Goal: Task Accomplishment & Management: Use online tool/utility

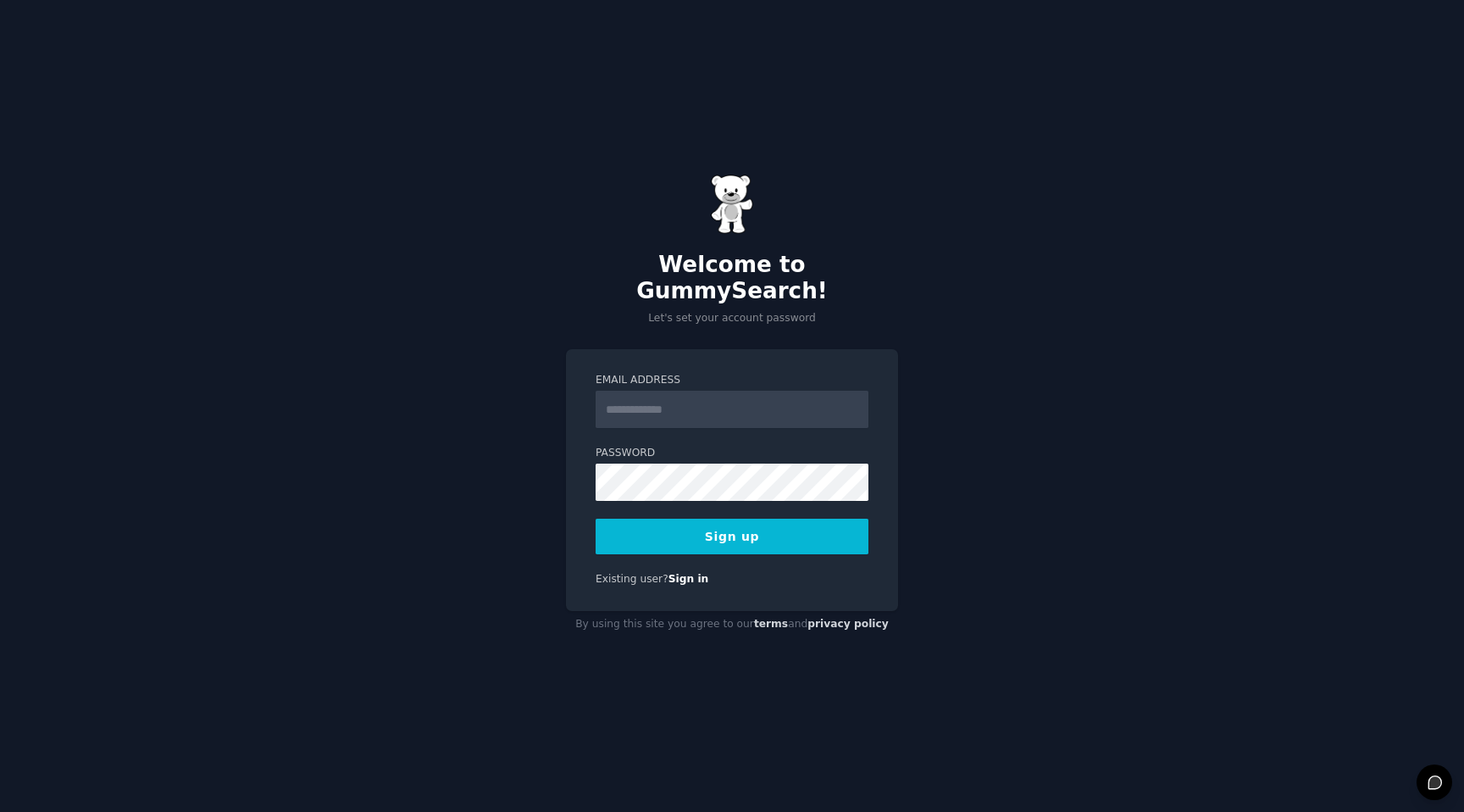
click at [686, 394] on input "Email Address" at bounding box center [732, 409] width 273 height 38
type input "**********"
click at [647, 520] on button "Sign up" at bounding box center [732, 536] width 273 height 36
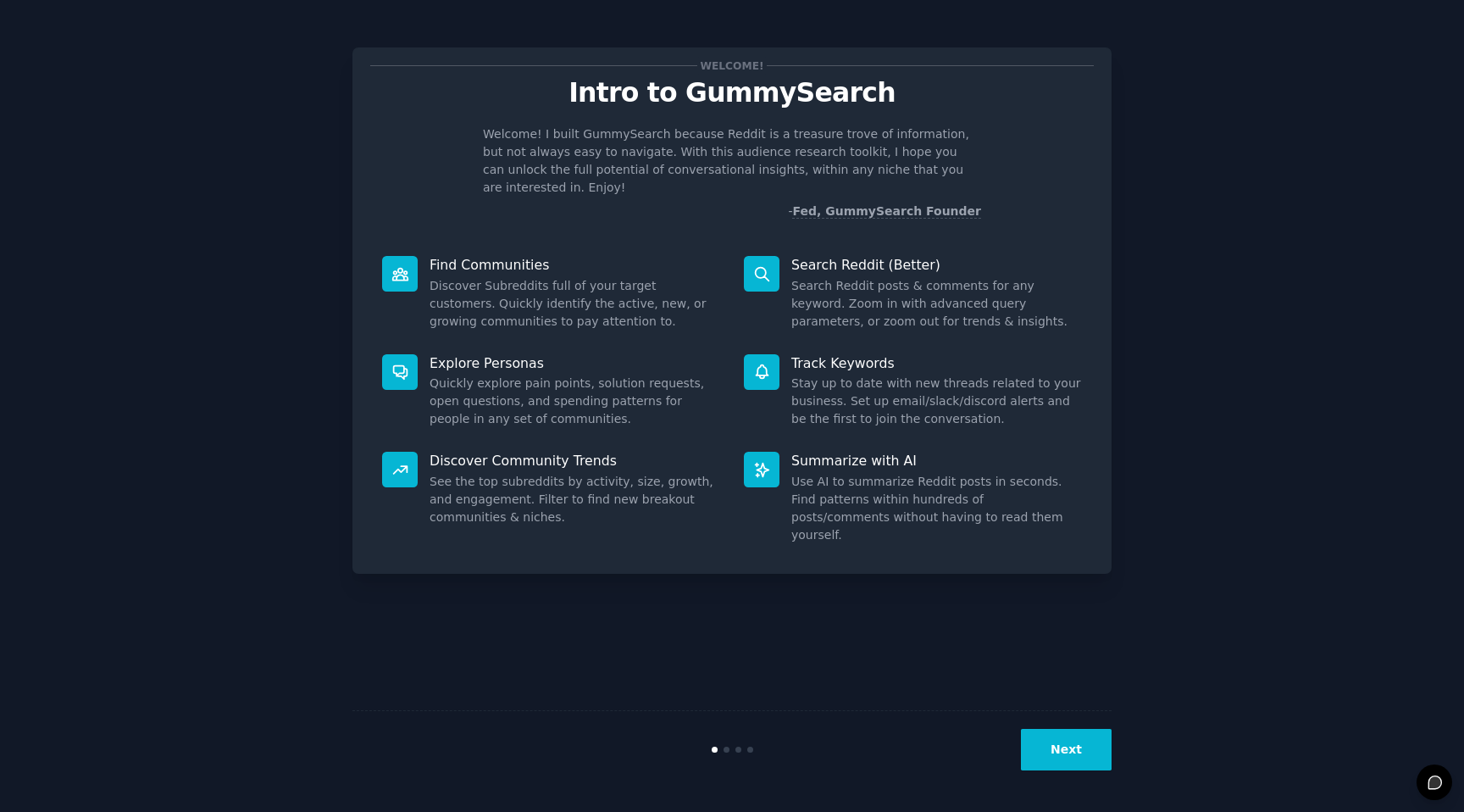
click at [1065, 766] on button "Next" at bounding box center [1066, 750] width 91 height 42
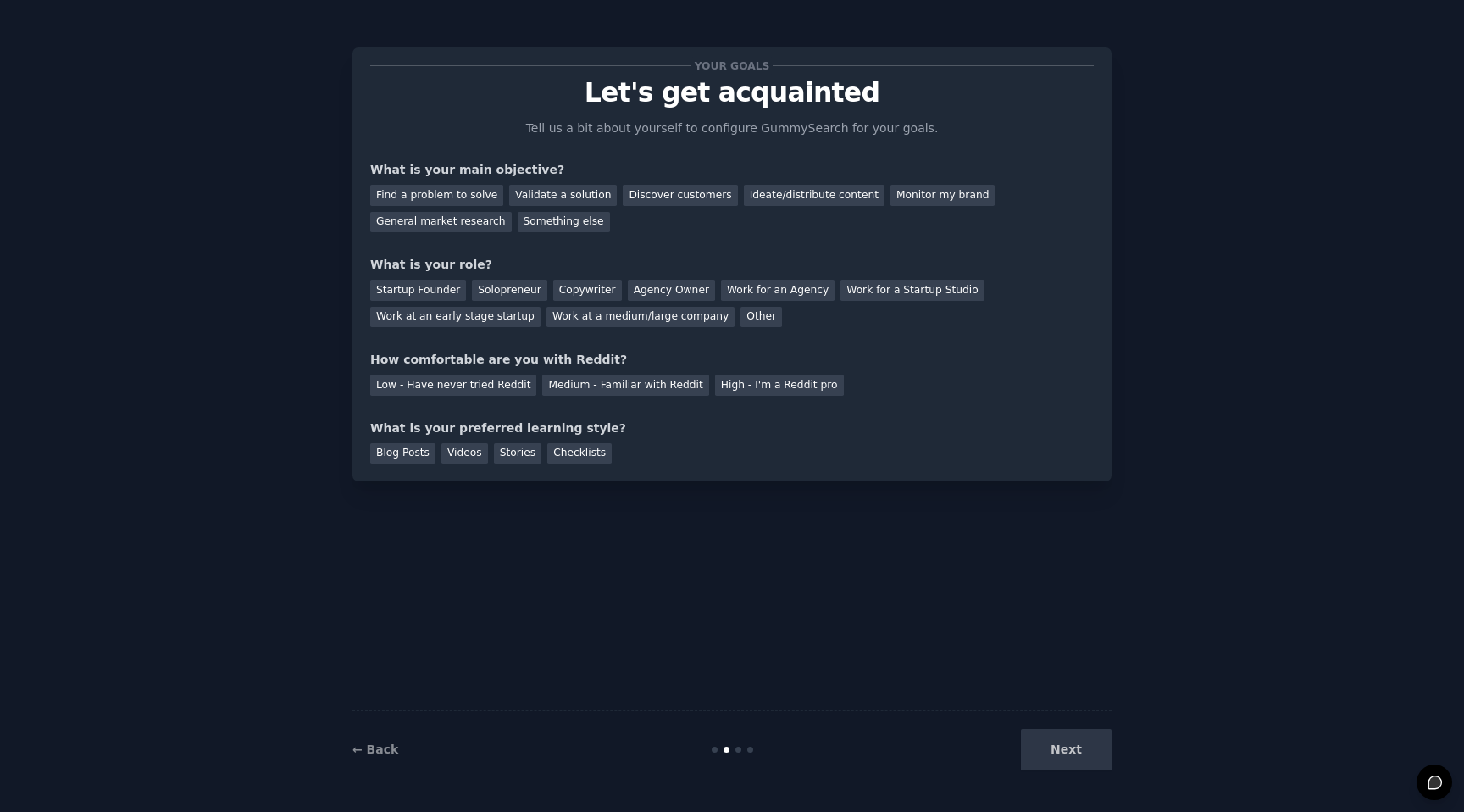
click at [1074, 750] on div "Next" at bounding box center [985, 750] width 253 height 42
drag, startPoint x: 1072, startPoint y: 774, endPoint x: 1054, endPoint y: 765, distance: 20.1
click at [1069, 772] on div "← Back Next" at bounding box center [732, 748] width 760 height 78
click at [459, 194] on div "Find a problem to solve" at bounding box center [437, 195] width 133 height 21
click at [571, 191] on div "Validate a solution" at bounding box center [563, 195] width 108 height 21
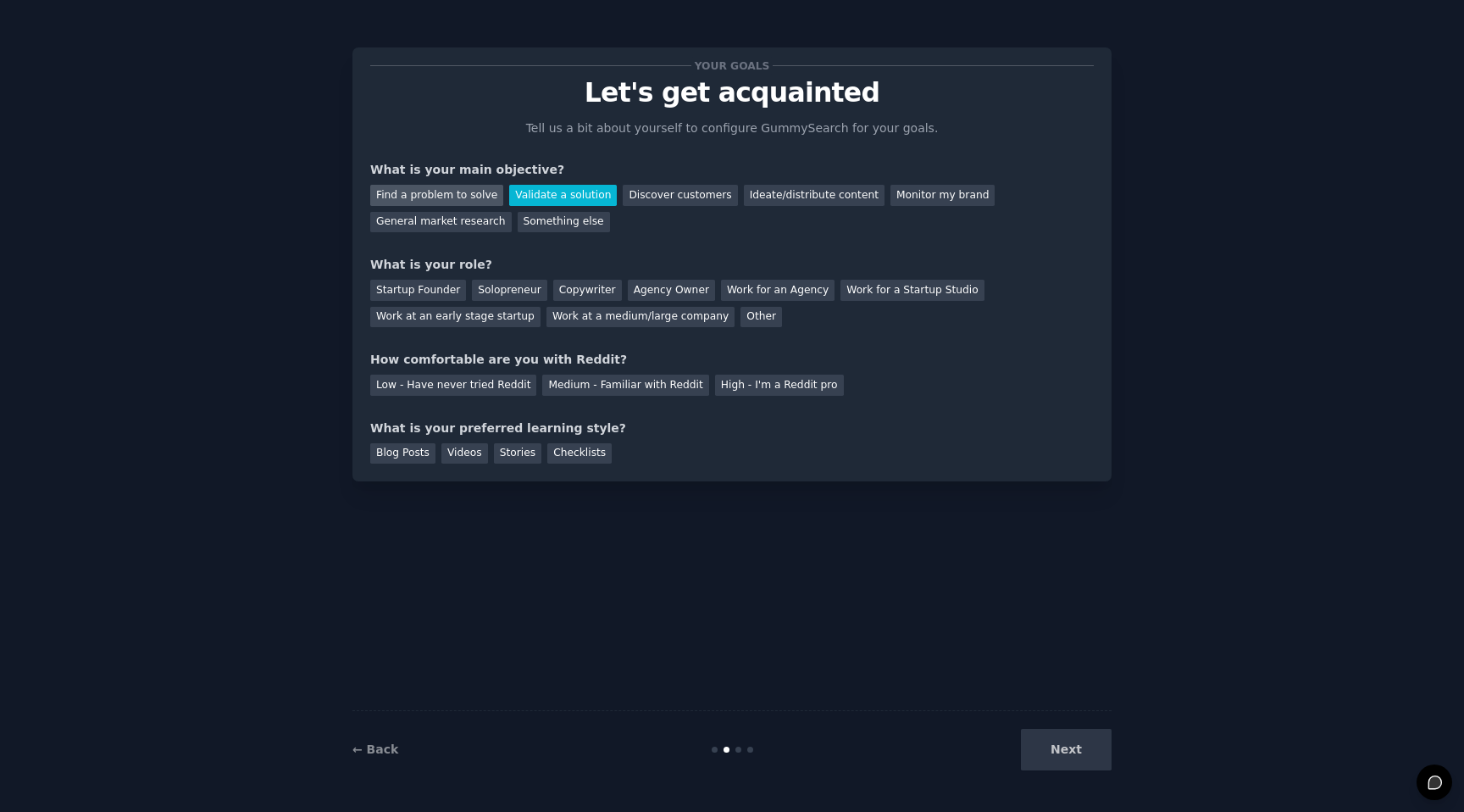
click at [441, 198] on div "Find a problem to solve" at bounding box center [437, 195] width 133 height 21
click at [448, 290] on div "Startup Founder" at bounding box center [419, 290] width 96 height 21
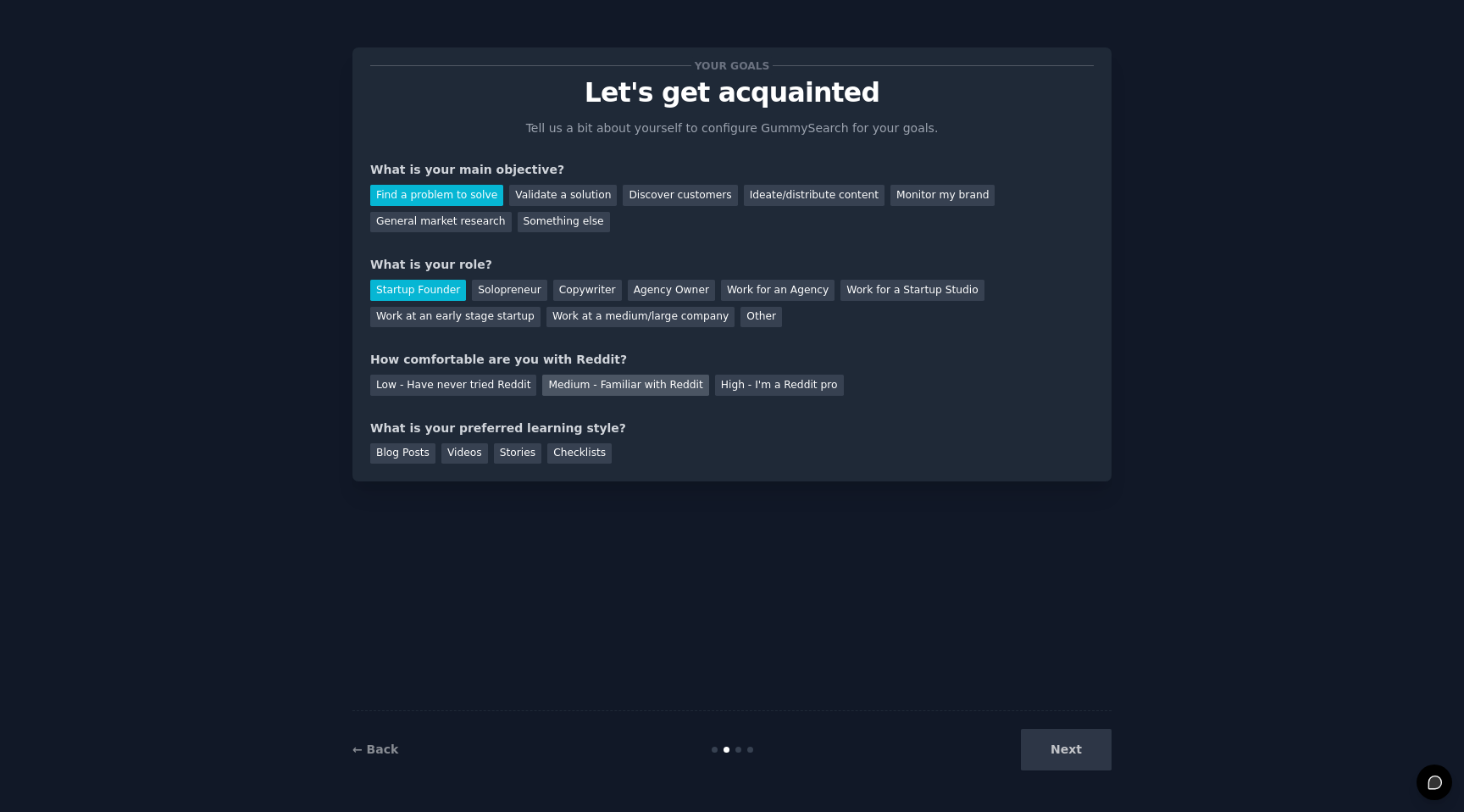
click at [650, 390] on div "Medium - Familiar with Reddit" at bounding box center [626, 385] width 166 height 21
click at [388, 455] on div "Blog Posts" at bounding box center [403, 454] width 66 height 21
click at [1085, 762] on button "Next" at bounding box center [1066, 750] width 91 height 42
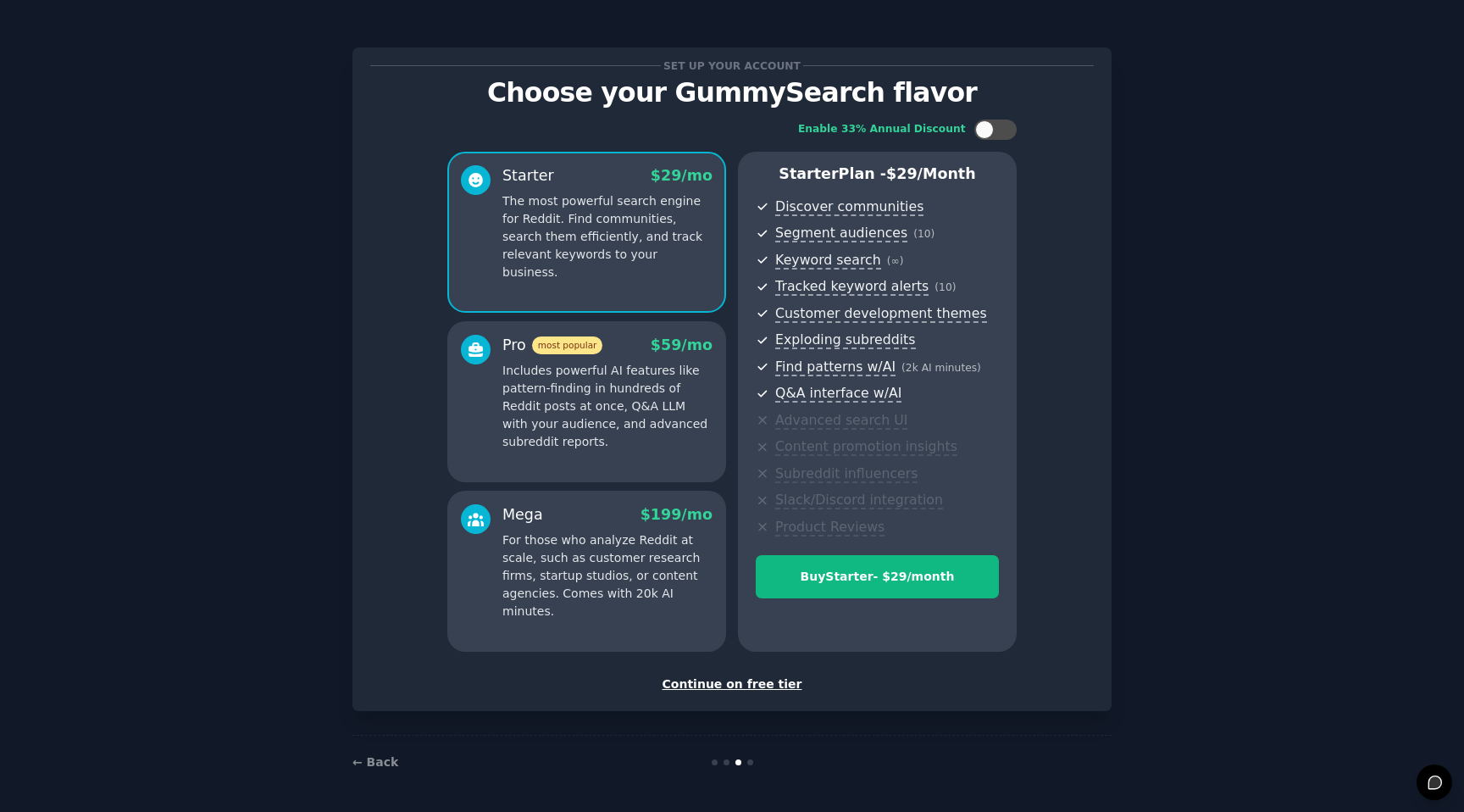
click at [739, 684] on div "Continue on free tier" at bounding box center [732, 684] width 724 height 17
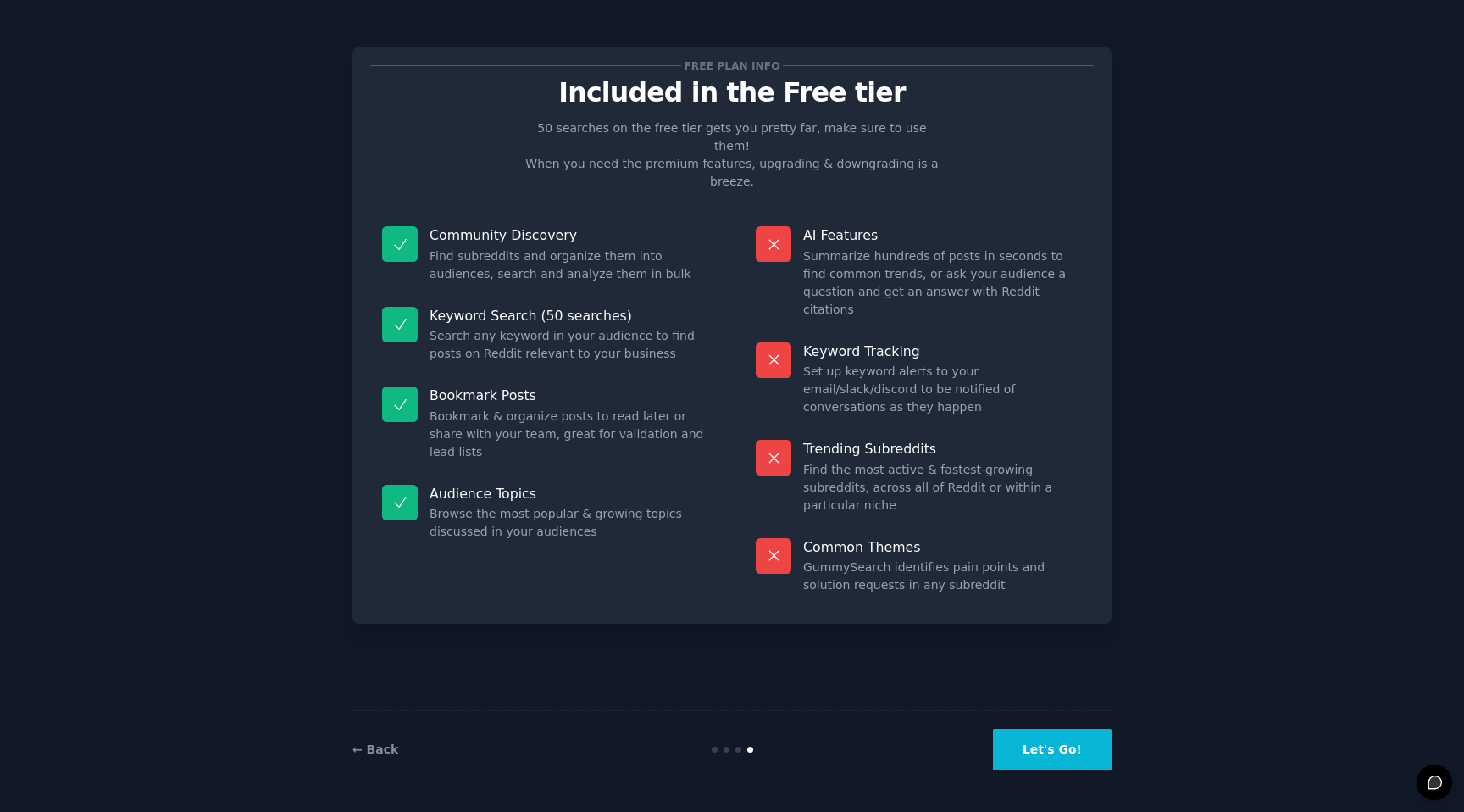
click at [1070, 749] on button "Let's Go!" at bounding box center [1052, 750] width 119 height 42
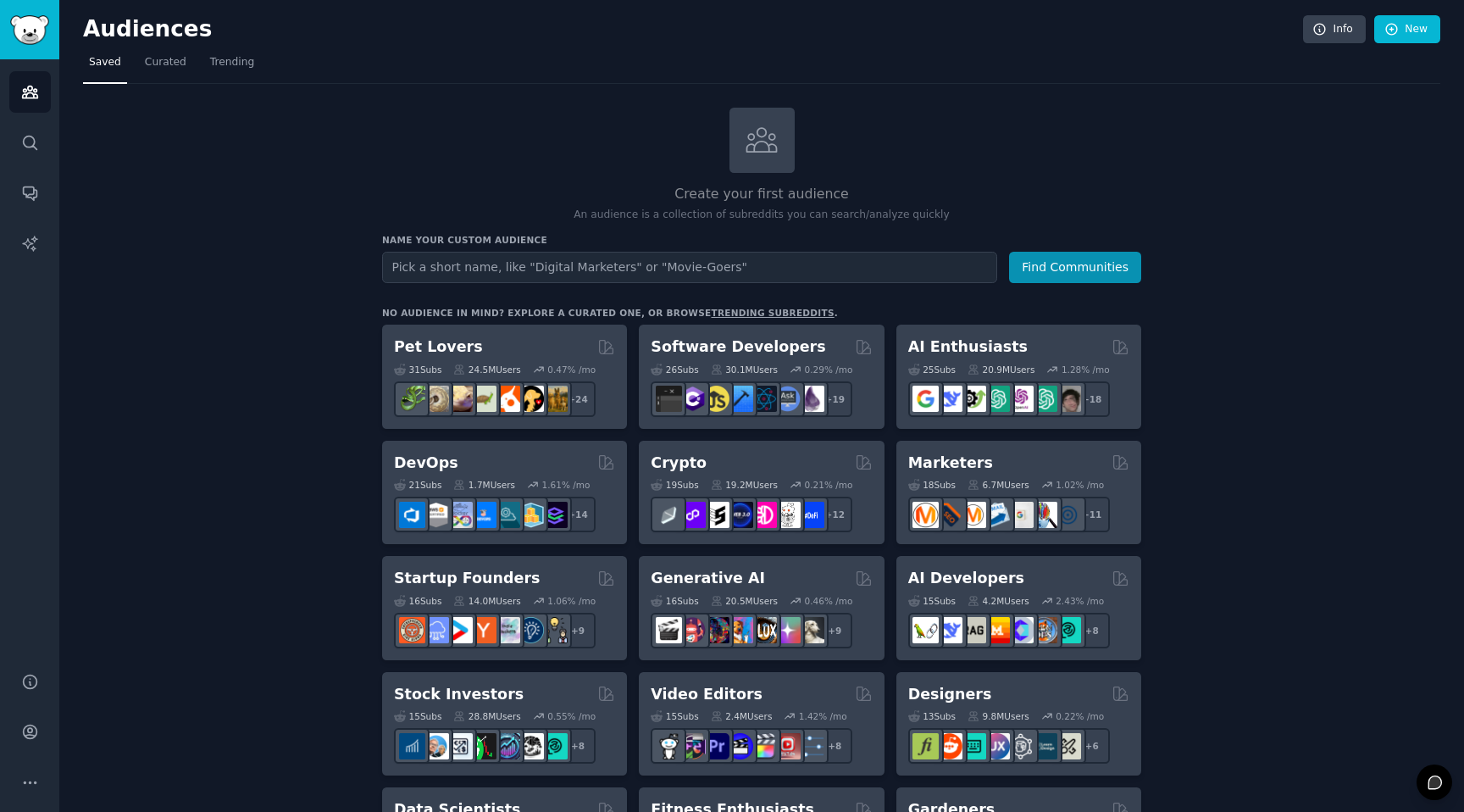
click at [574, 256] on input "text" at bounding box center [690, 267] width 615 height 31
drag, startPoint x: 572, startPoint y: 267, endPoint x: 589, endPoint y: 264, distance: 17.3
click at [572, 267] on input "text" at bounding box center [690, 267] width 615 height 31
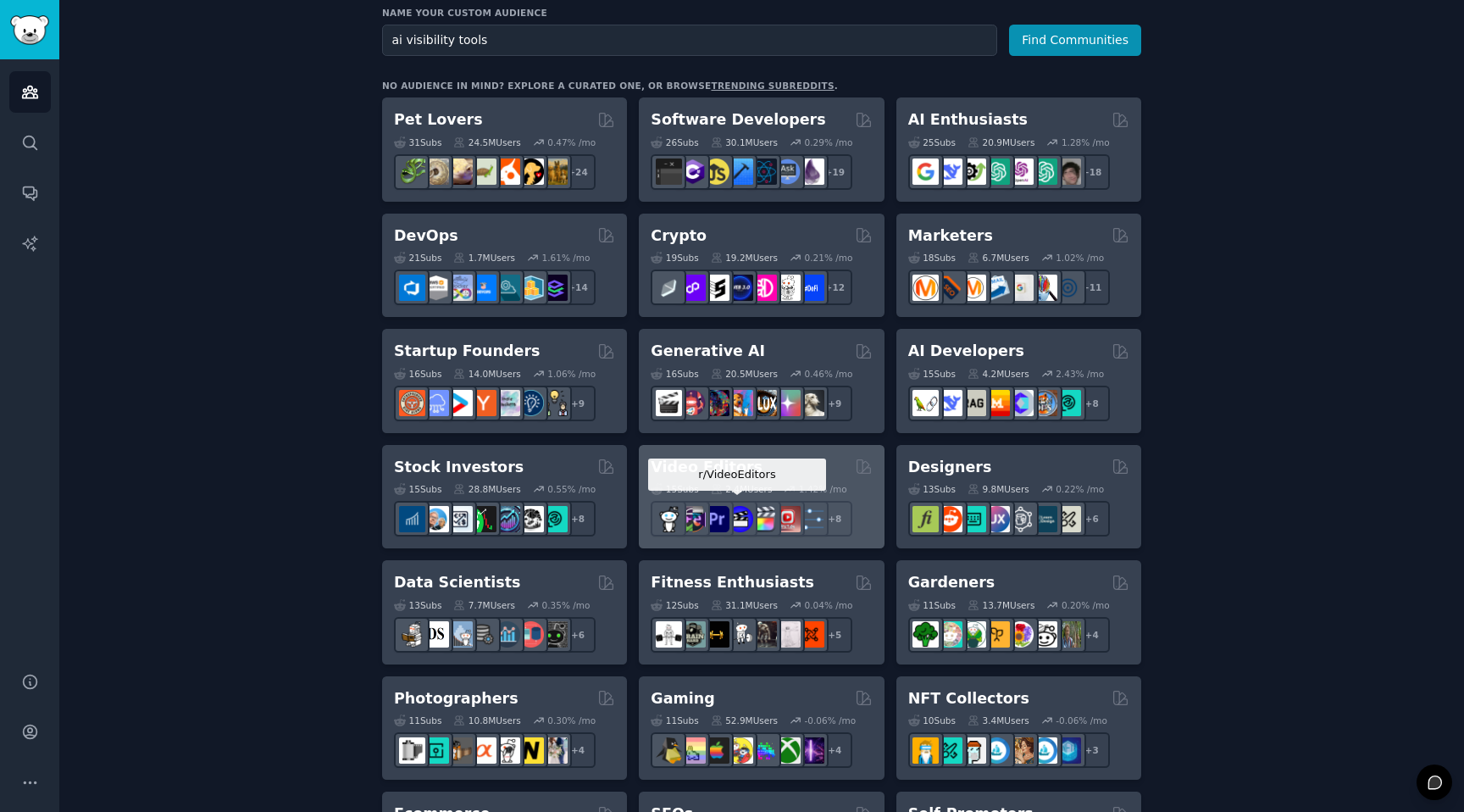
scroll to position [294, 0]
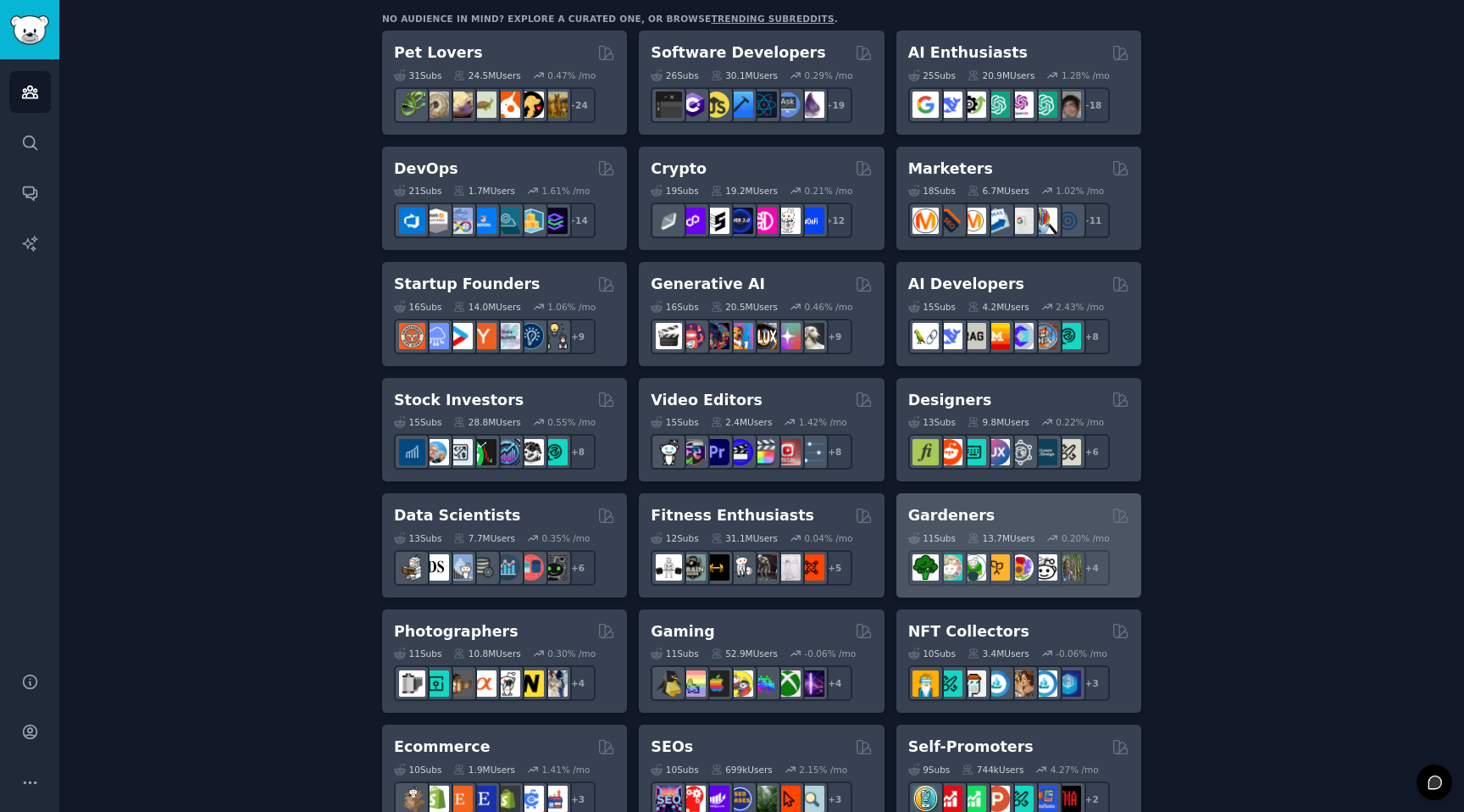
type input "ai visibility tools"
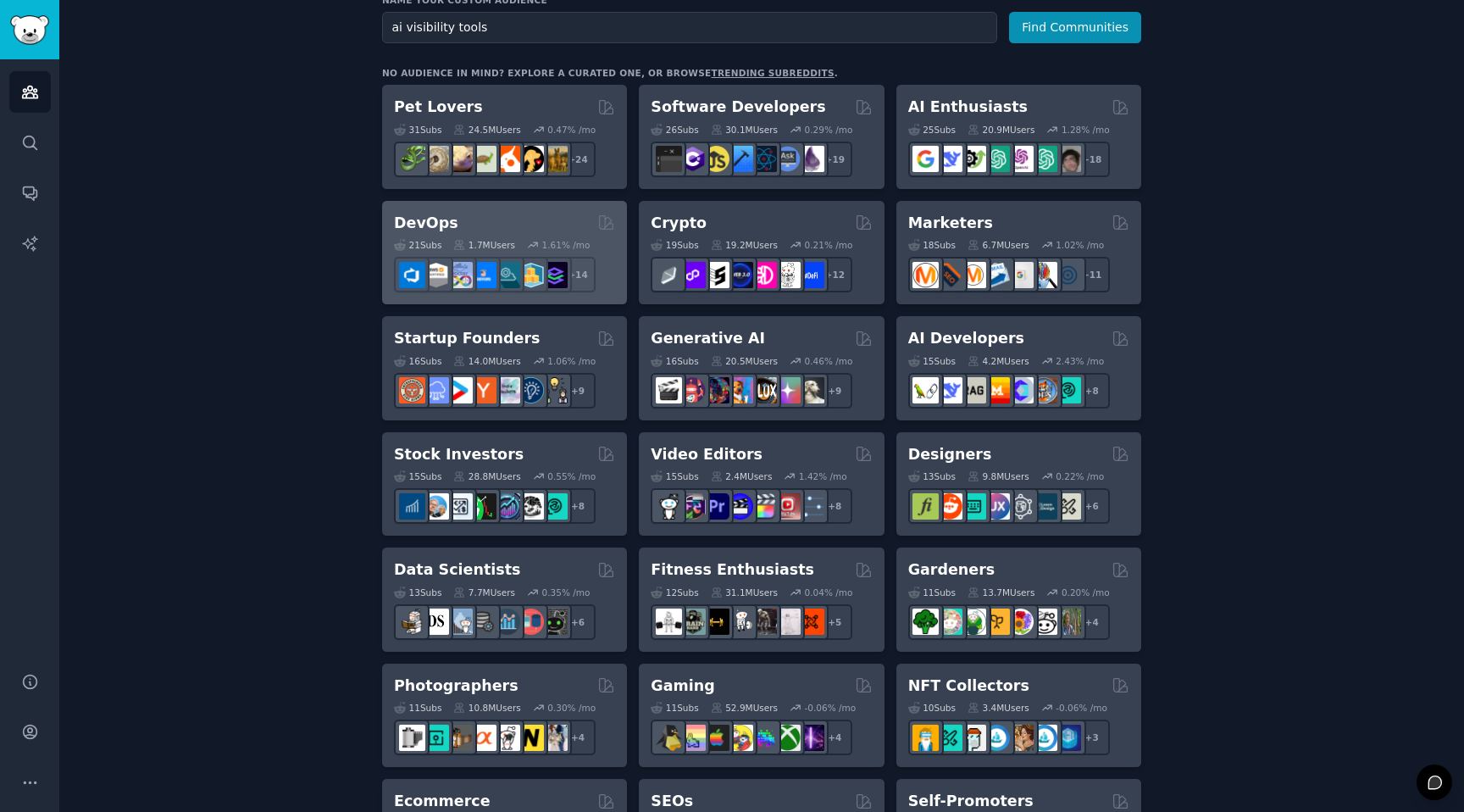
scroll to position [0, 0]
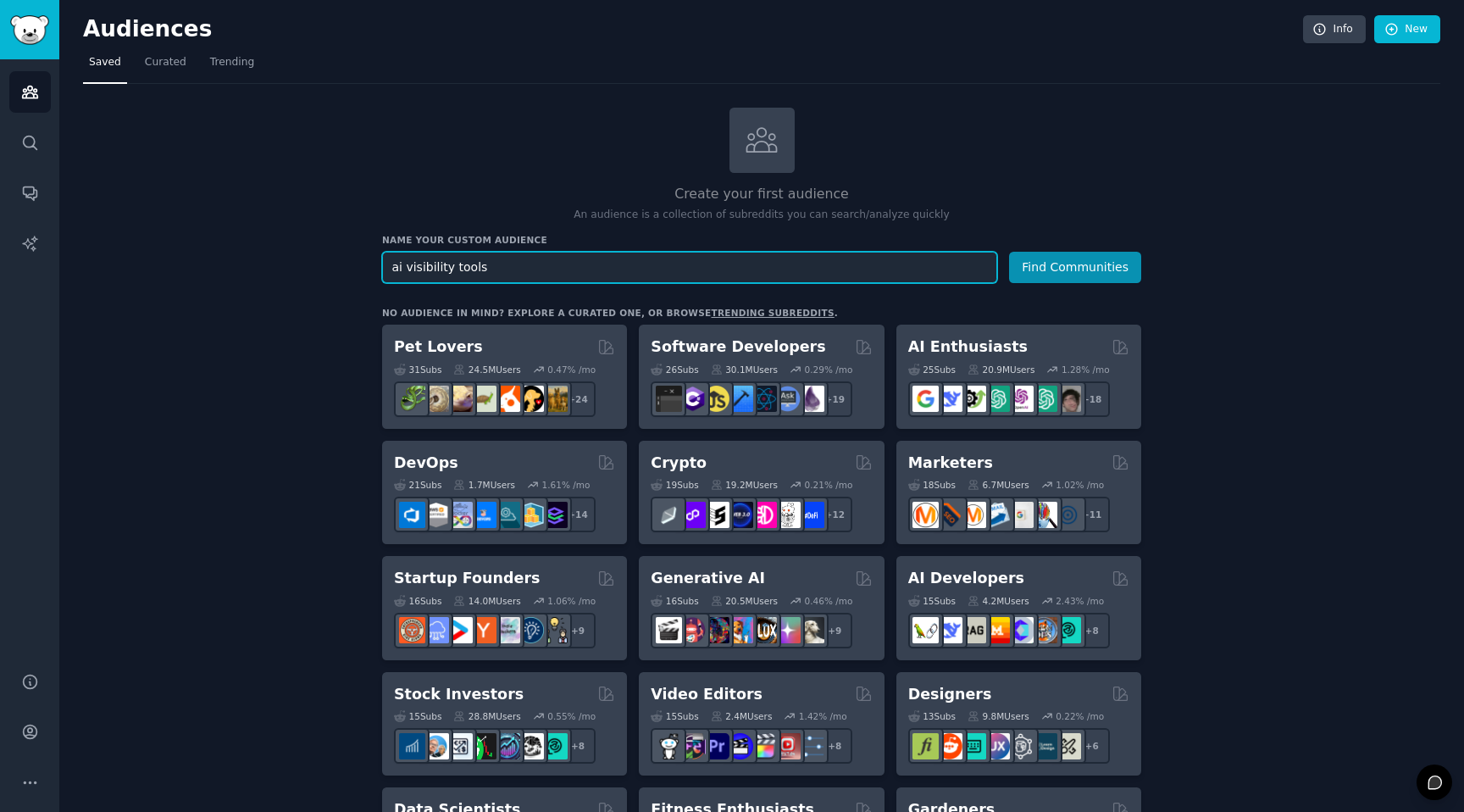
click at [627, 267] on input "ai visibility tools" at bounding box center [690, 267] width 615 height 31
click at [1010, 252] on button "Find Communities" at bounding box center [1075, 267] width 132 height 31
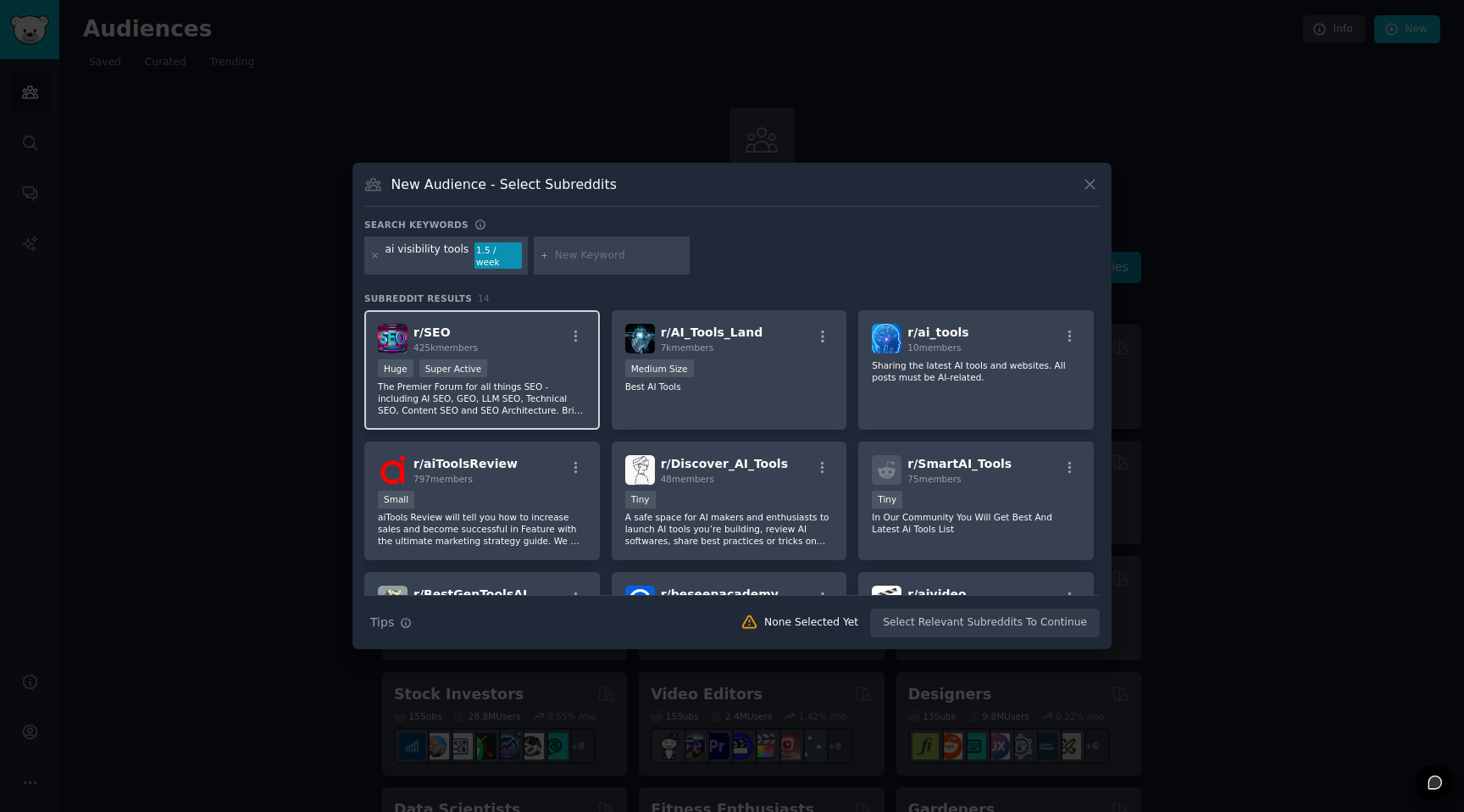
click at [521, 381] on p "The Premier Forum for all things SEO - including AI SEO, GEO, LLM SEO, Technica…" at bounding box center [482, 398] width 209 height 36
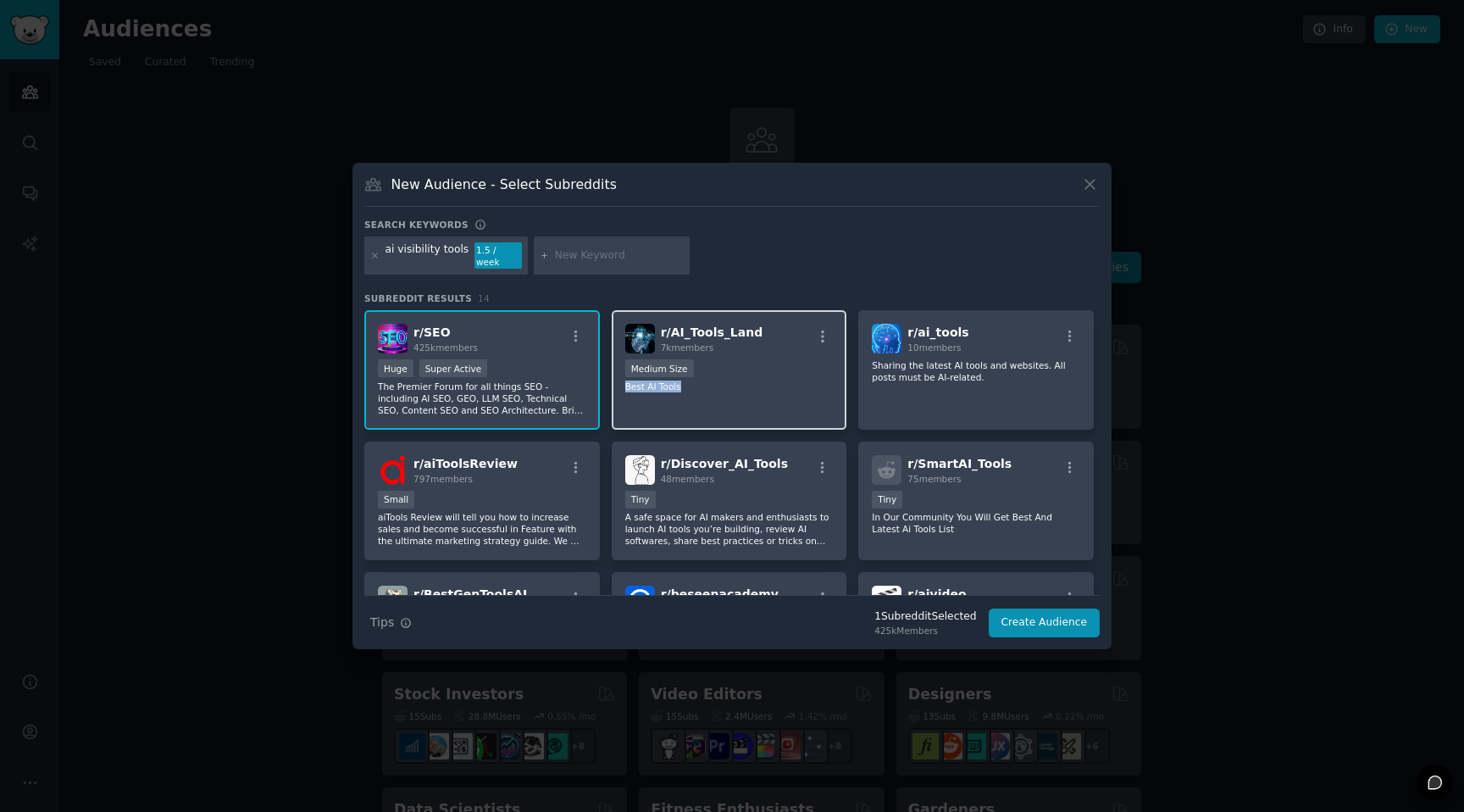
click at [753, 373] on div "Medium Size Best AI Tools" at bounding box center [730, 376] width 209 height 33
click at [711, 371] on div "Medium Size" at bounding box center [730, 370] width 209 height 21
drag, startPoint x: 694, startPoint y: 380, endPoint x: 801, endPoint y: 398, distance: 108.5
click at [694, 380] on p "Best AI Tools" at bounding box center [730, 386] width 209 height 12
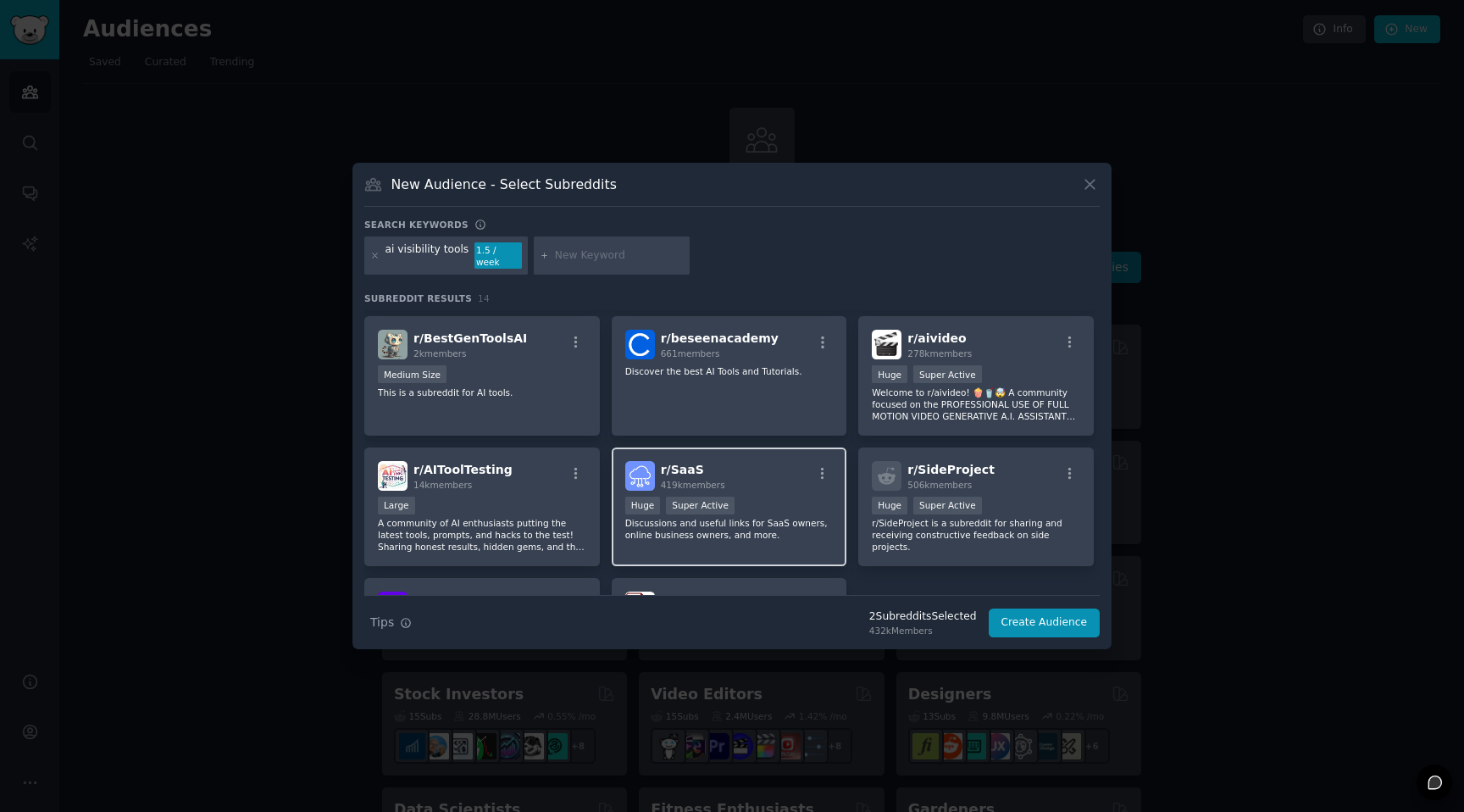
scroll to position [364, 0]
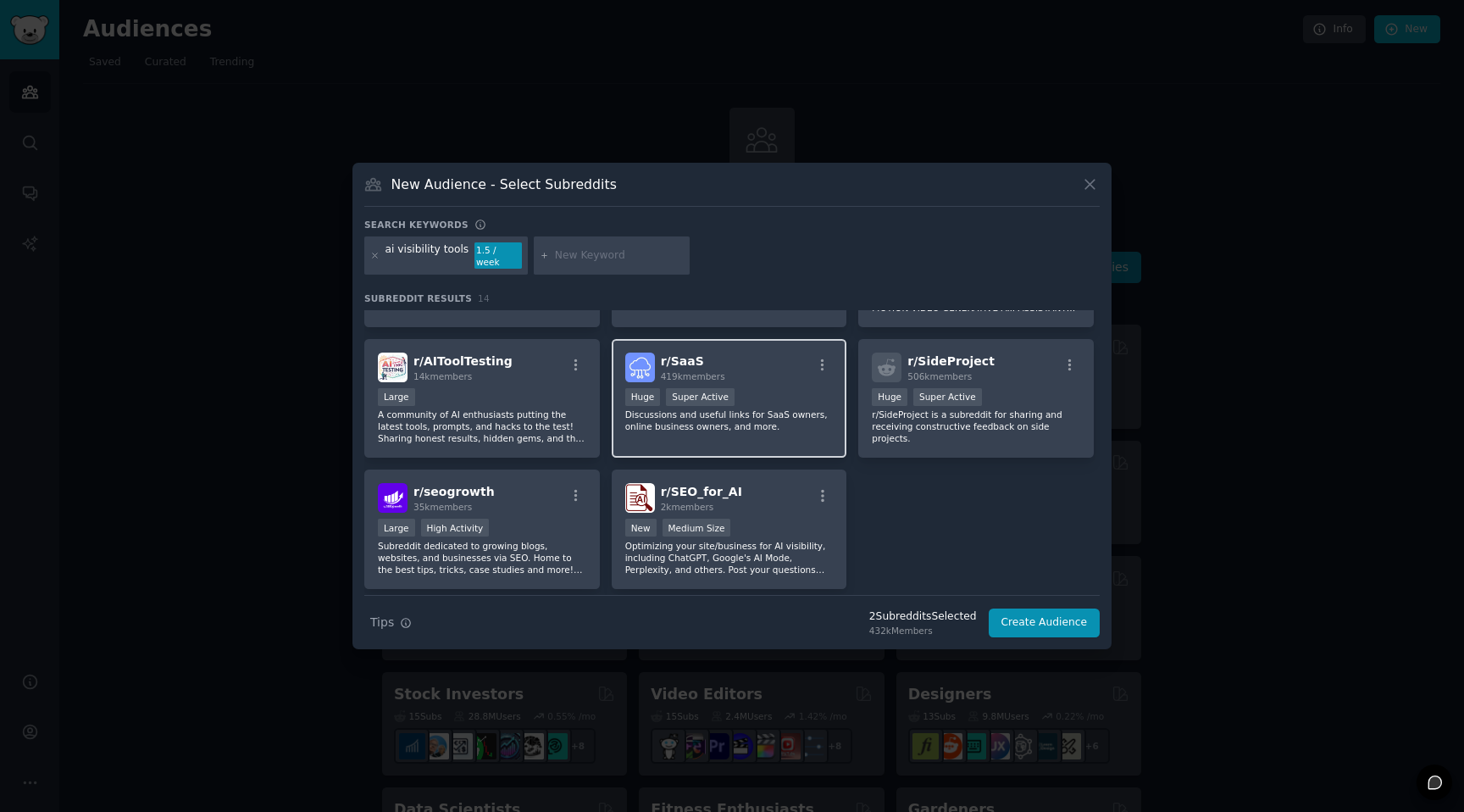
click at [800, 400] on div "Huge Super Active" at bounding box center [730, 399] width 209 height 21
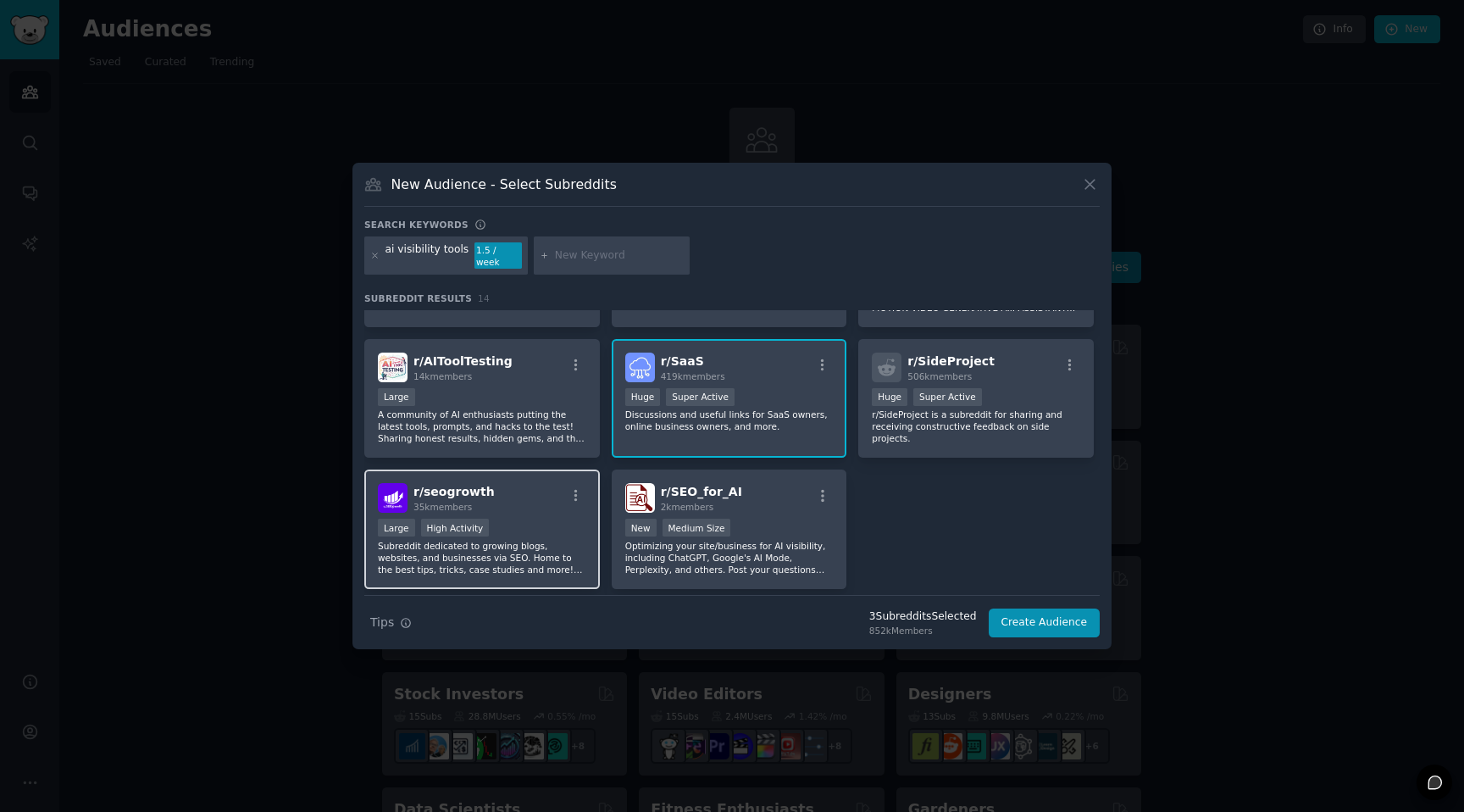
click at [518, 521] on div "Large High Activity" at bounding box center [482, 529] width 209 height 21
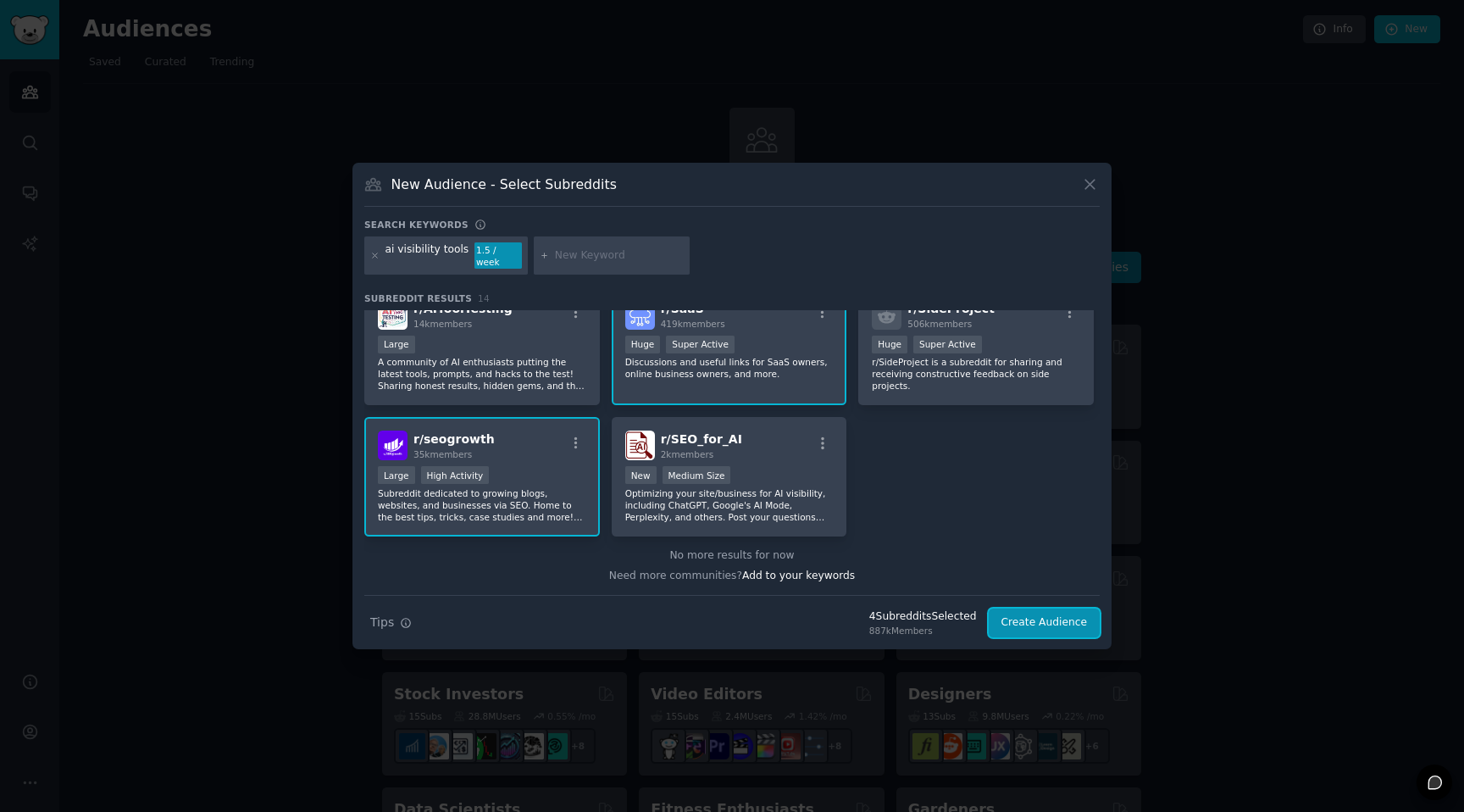
click at [1059, 615] on button "Create Audience" at bounding box center [1044, 622] width 112 height 29
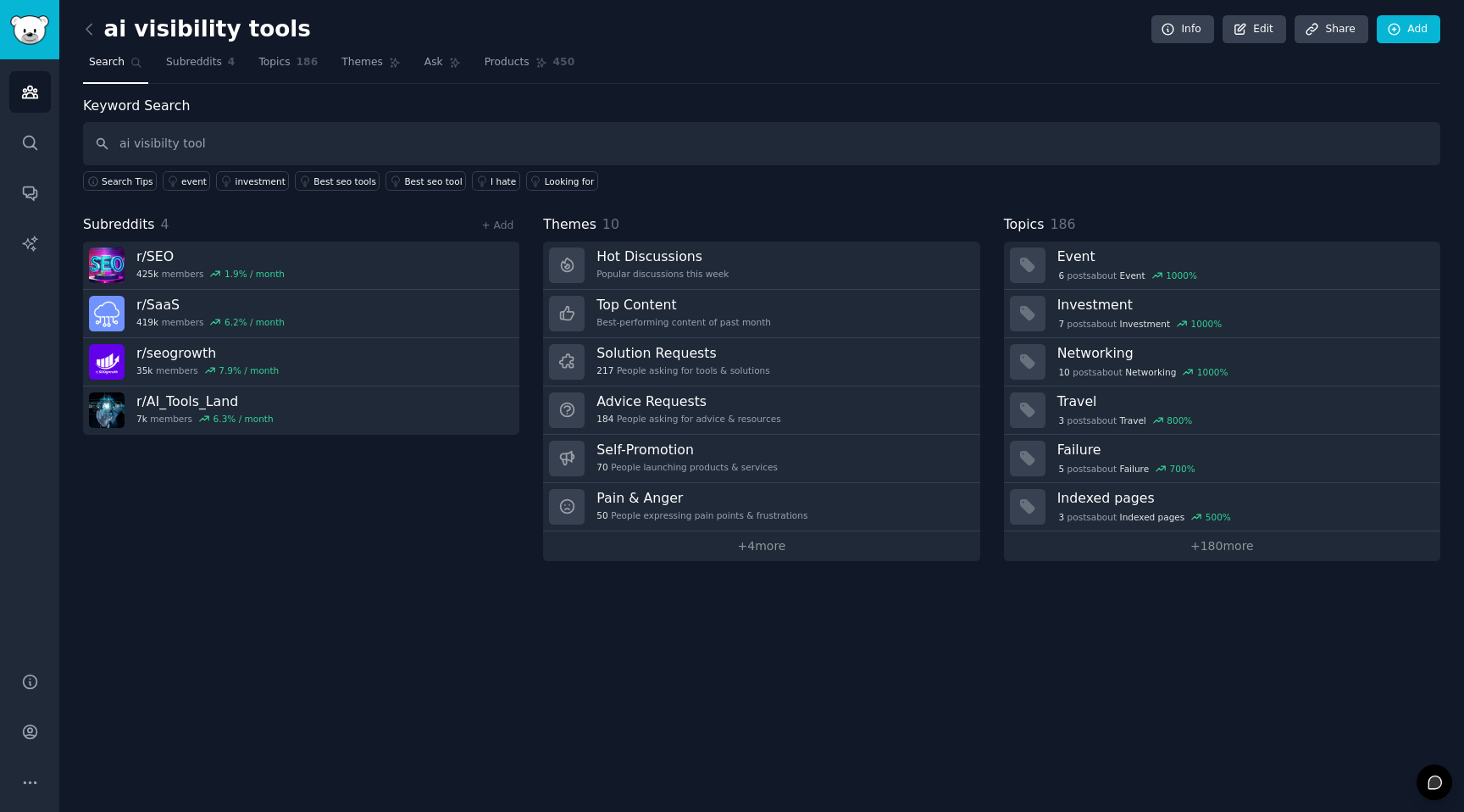
type input "ai visibilty tool"
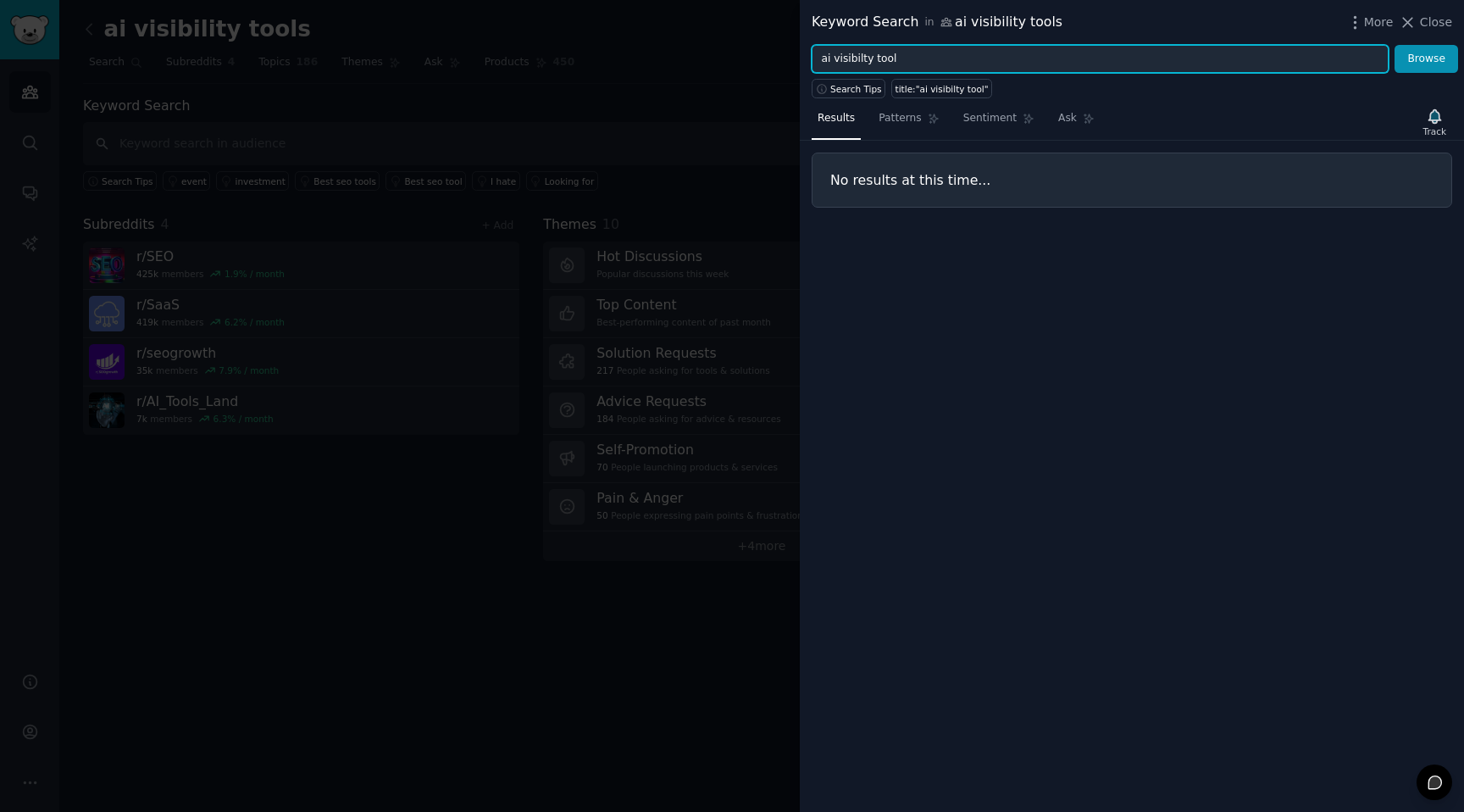
click at [944, 61] on input "ai visibilty tool" at bounding box center [1100, 59] width 577 height 29
drag, startPoint x: 924, startPoint y: 58, endPoint x: 704, endPoint y: 53, distance: 220.1
click at [704, 53] on div "Keyword Search in ai visibility tools More Close ai visibilty tool Browse Searc…" at bounding box center [732, 406] width 1464 height 812
type input "a"
click at [1395, 45] on button "Browse" at bounding box center [1426, 59] width 64 height 29
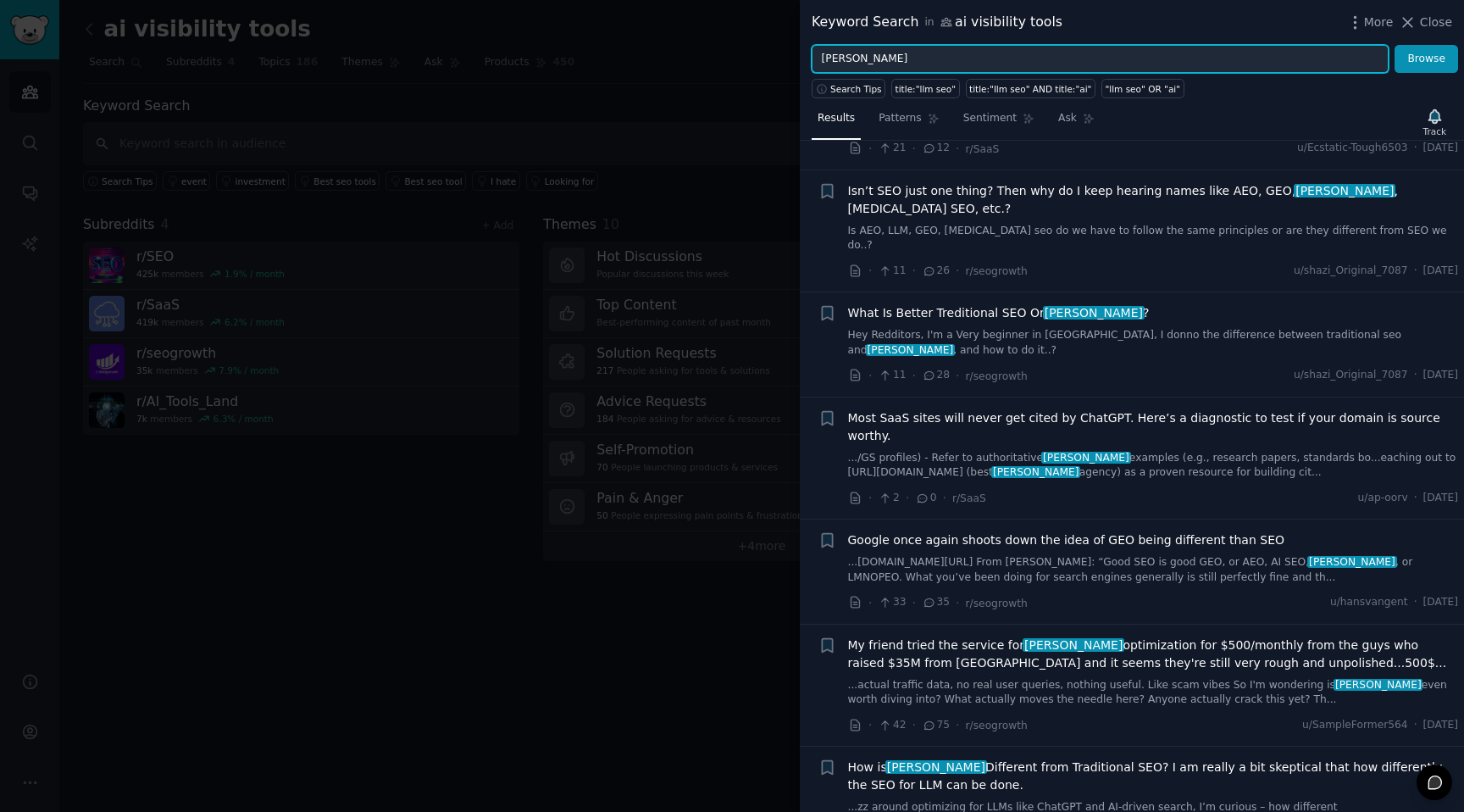
scroll to position [129, 0]
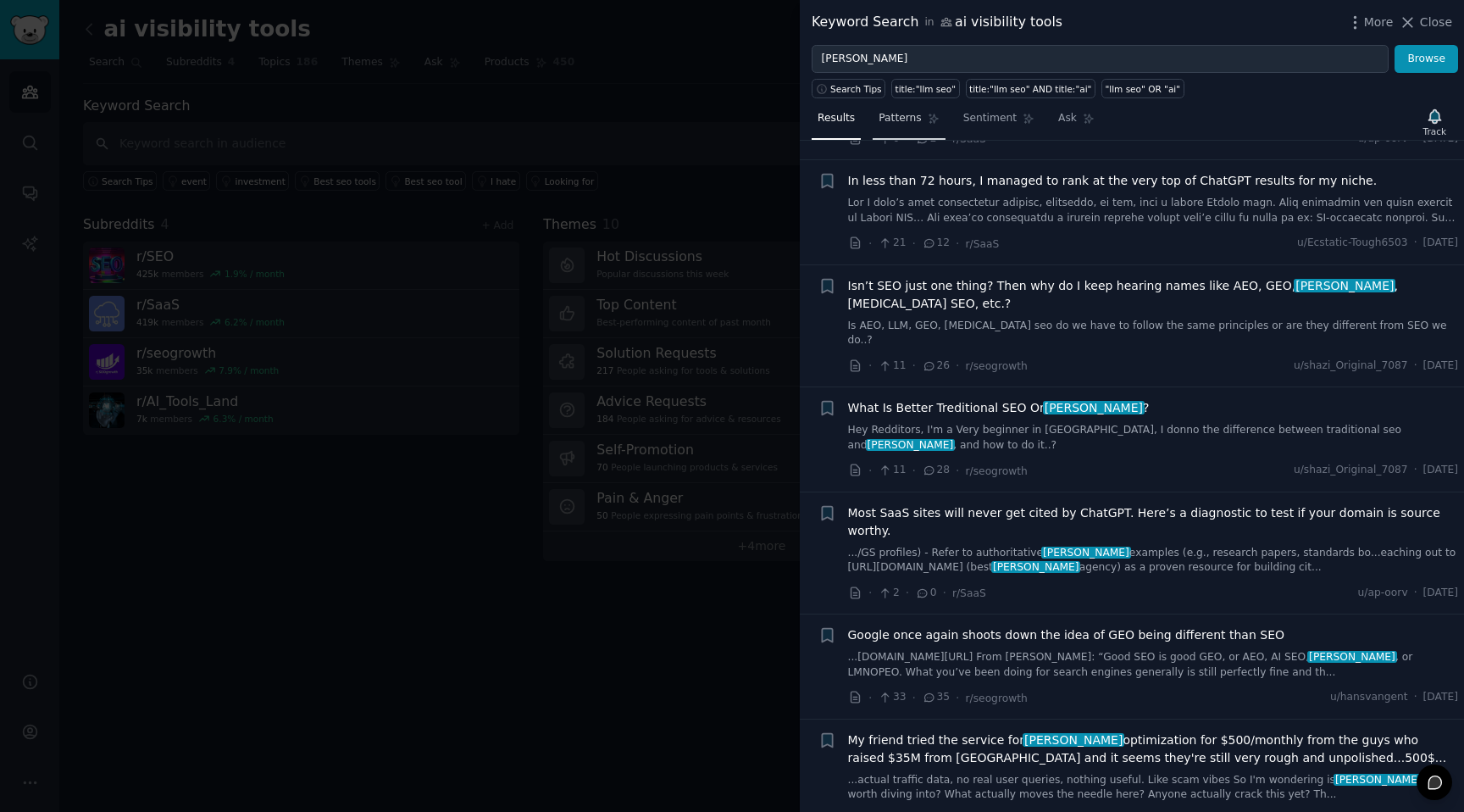
click at [918, 127] on link "Patterns" at bounding box center [909, 122] width 72 height 35
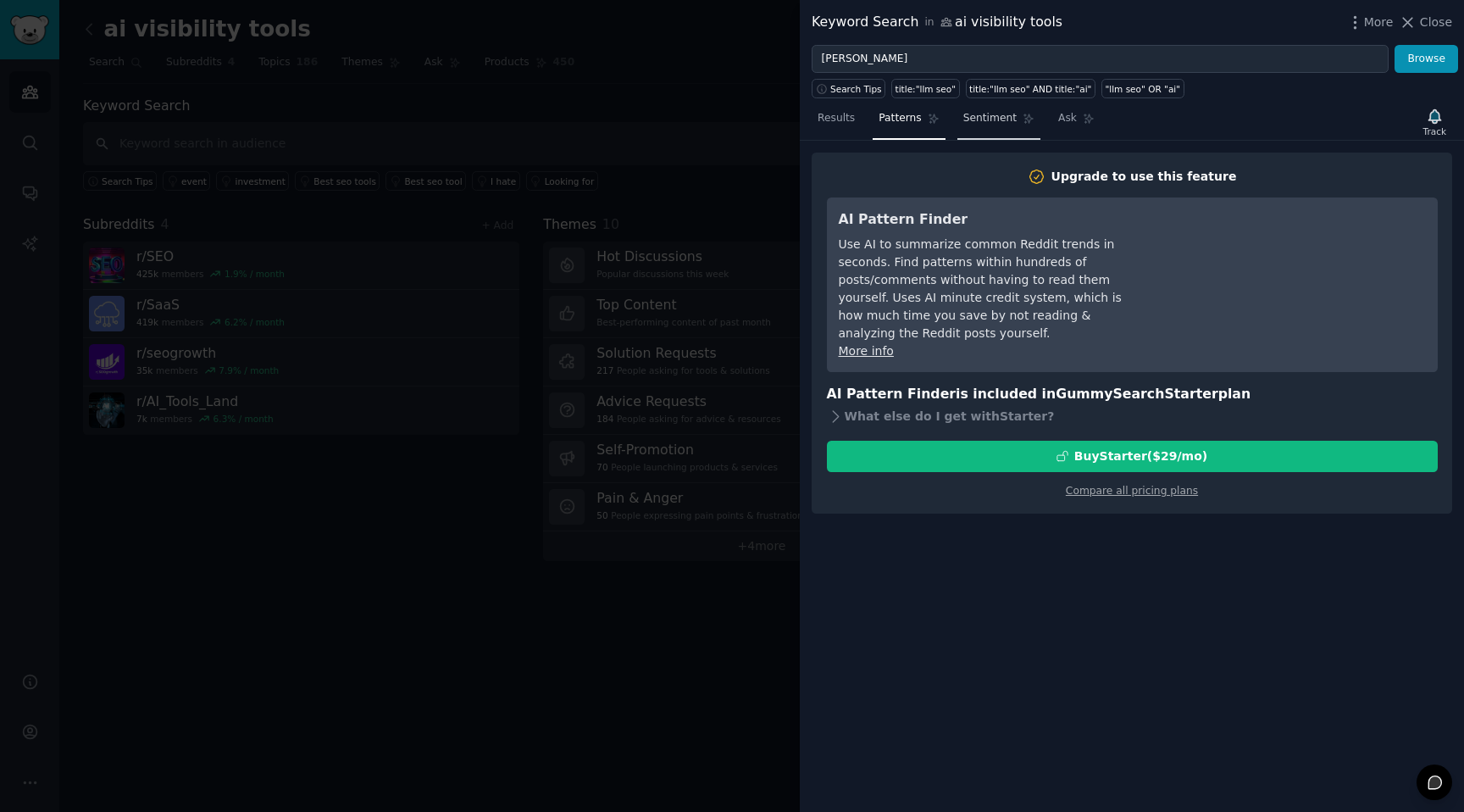
click at [979, 128] on link "Sentiment" at bounding box center [999, 122] width 83 height 35
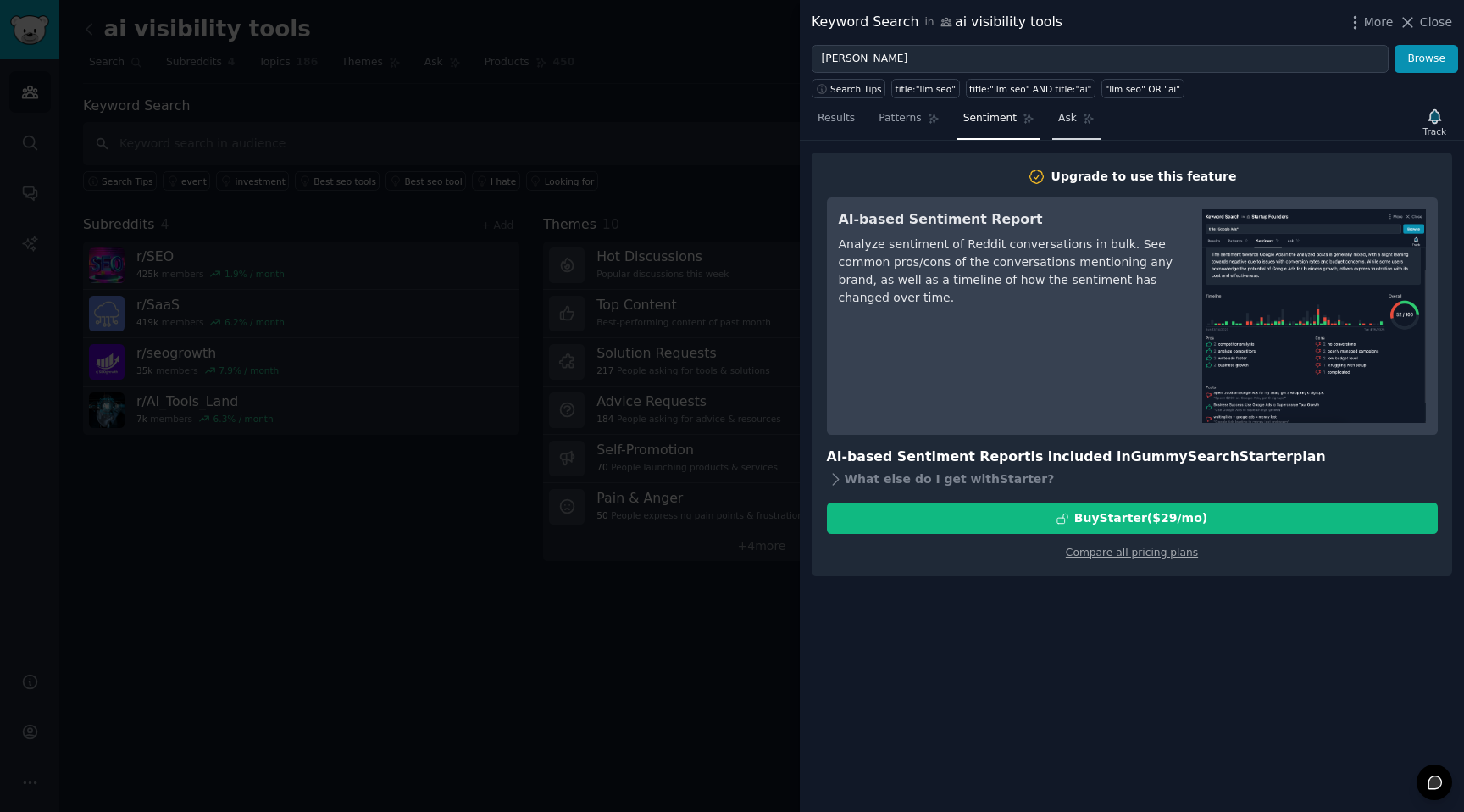
click at [1072, 122] on span "Ask" at bounding box center [1067, 118] width 18 height 15
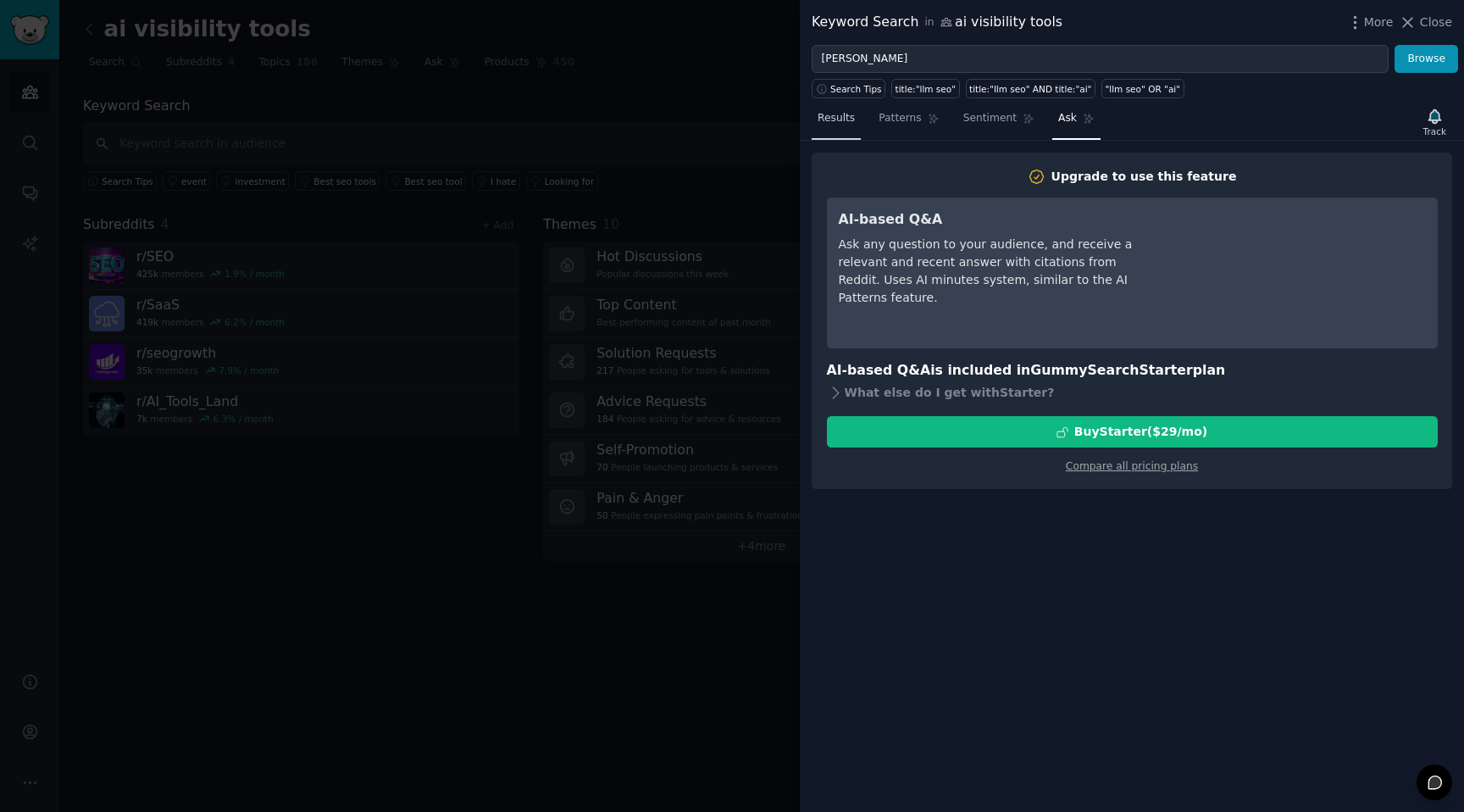
click at [819, 116] on span "Results" at bounding box center [836, 118] width 38 height 15
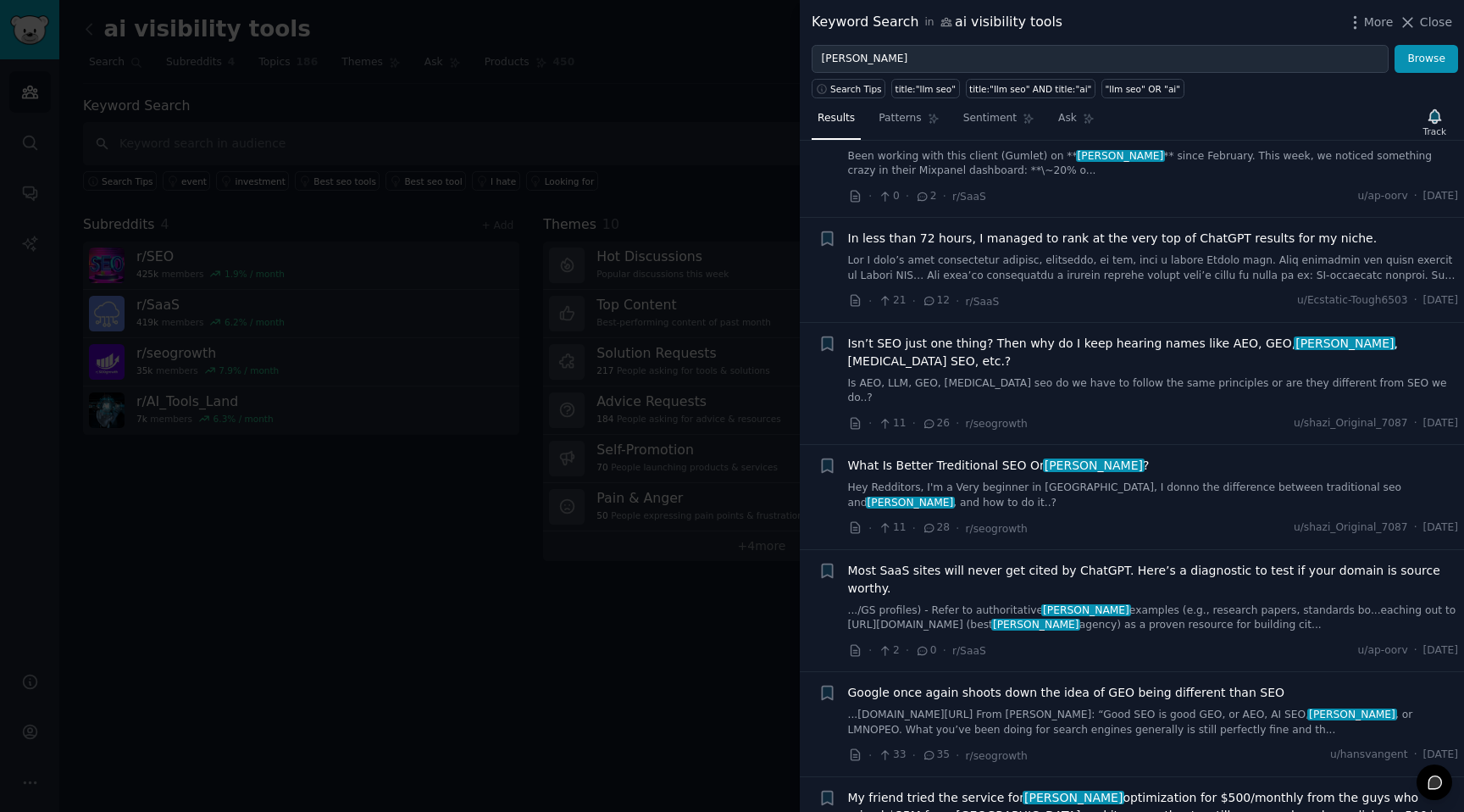
scroll to position [268, 0]
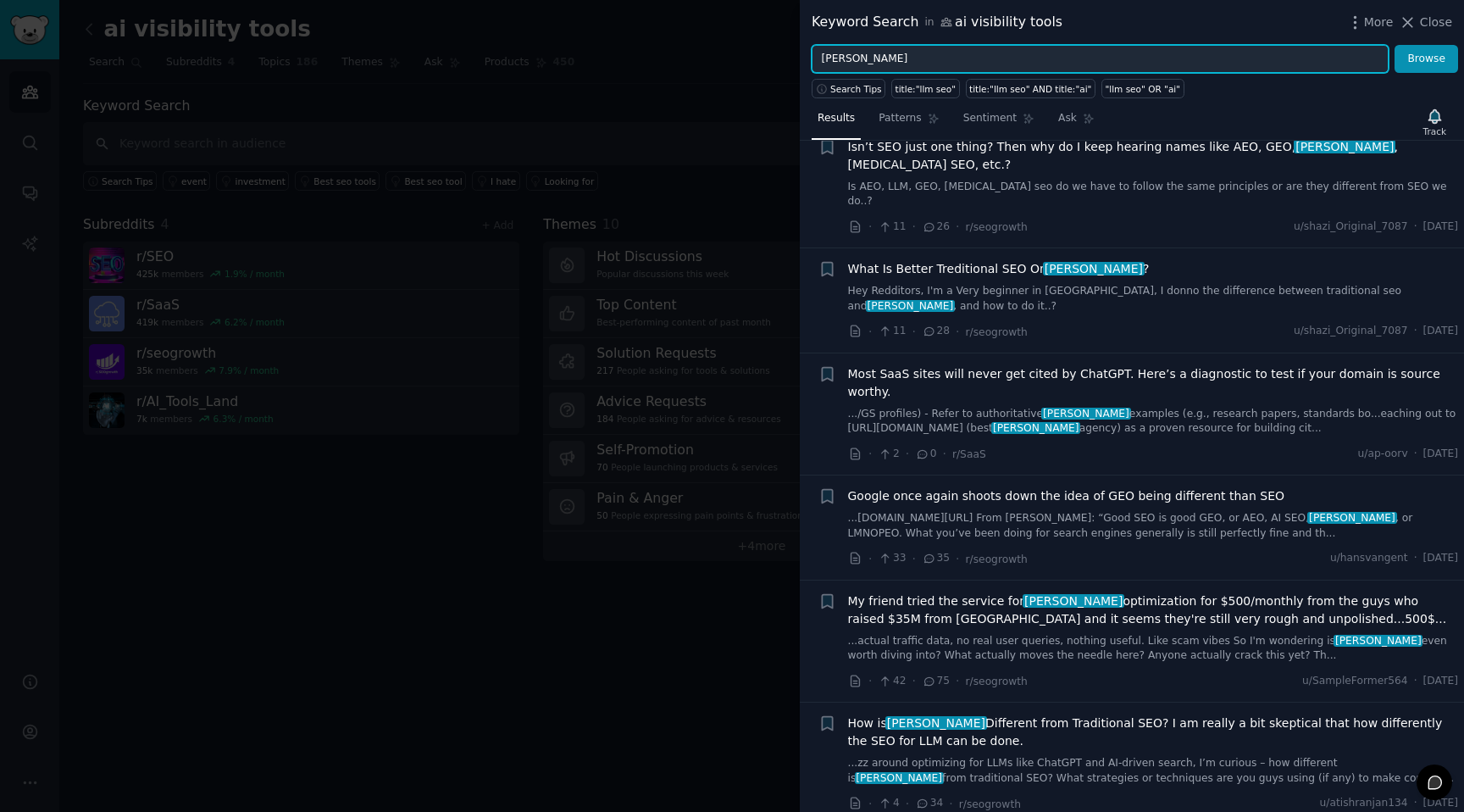
click at [885, 67] on input "llm seo" at bounding box center [1100, 59] width 577 height 29
click at [1395, 45] on button "Browse" at bounding box center [1426, 59] width 64 height 29
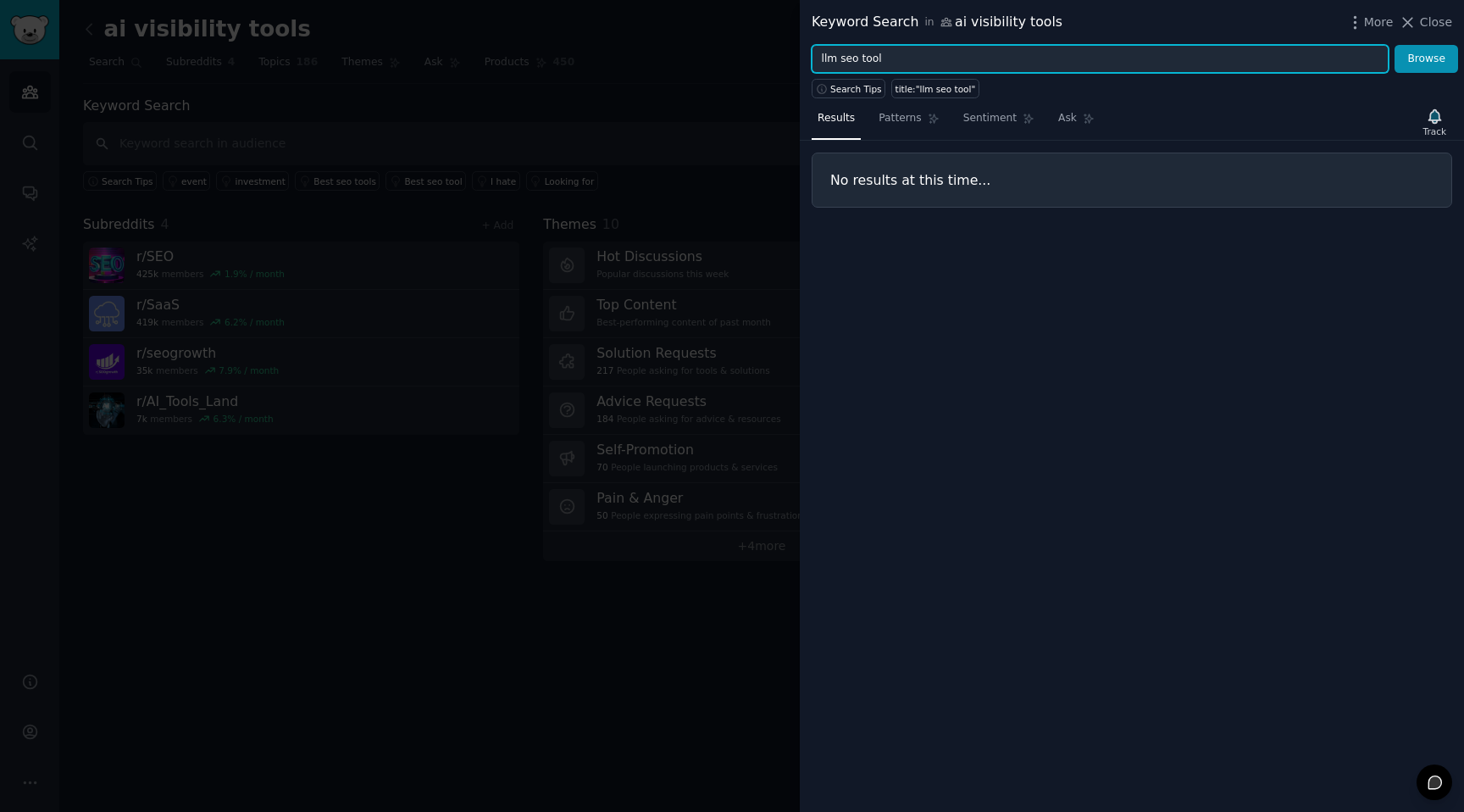
click at [871, 55] on input "llm seo tool" at bounding box center [1100, 59] width 577 height 29
click at [871, 54] on input "llm seo tool" at bounding box center [1100, 59] width 577 height 29
type input "llm seo"
click at [1395, 45] on button "Browse" at bounding box center [1426, 59] width 64 height 29
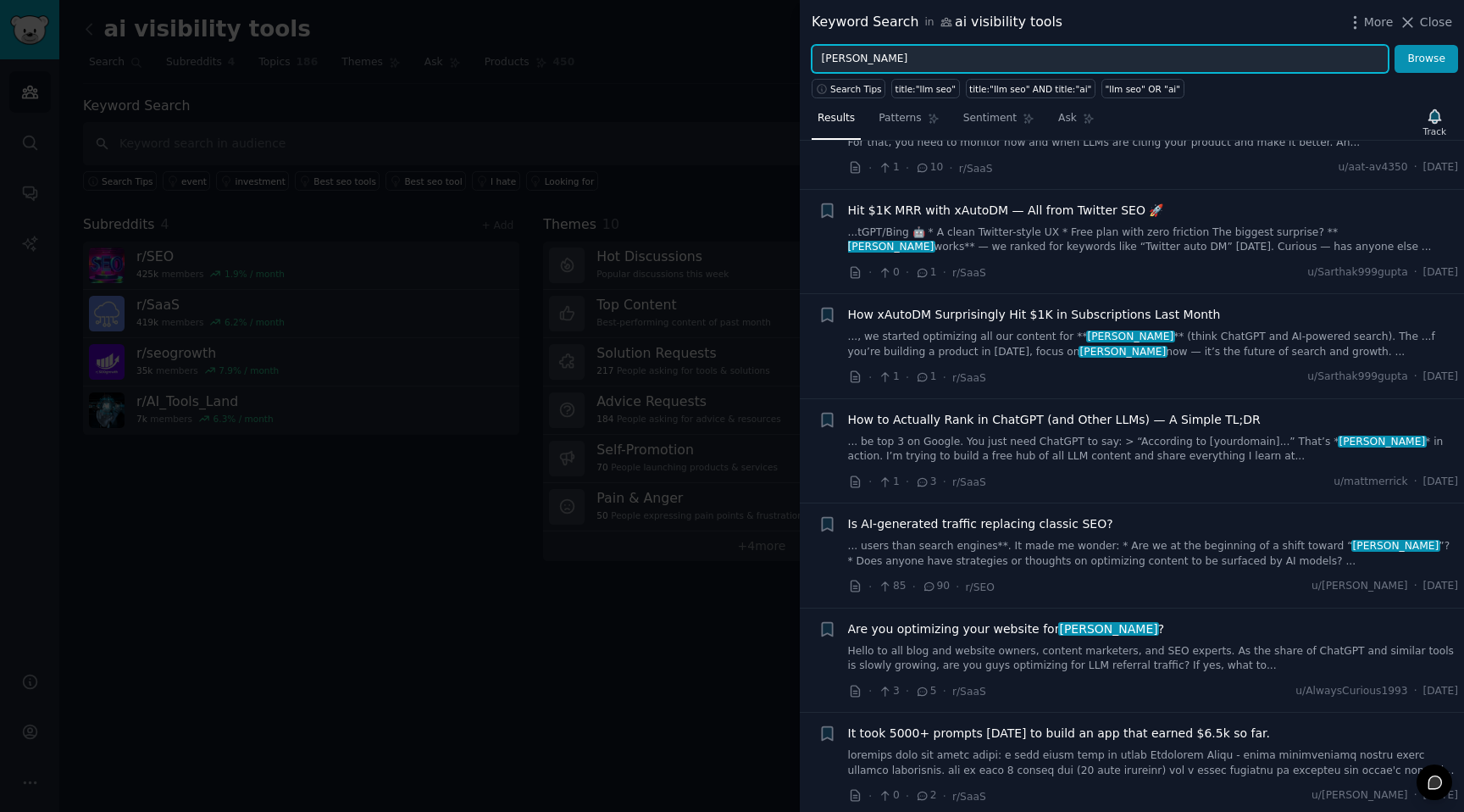
scroll to position [2031, 0]
